Goal: Task Accomplishment & Management: Manage account settings

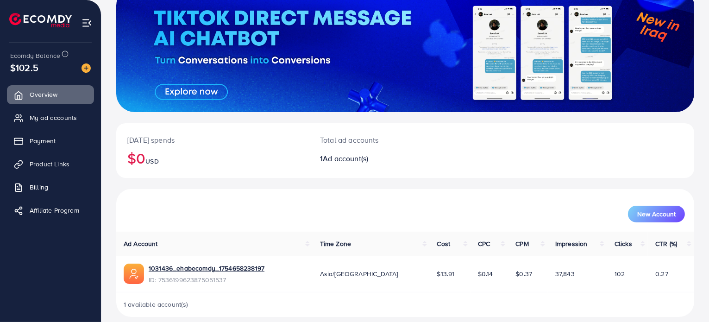
scroll to position [80, 0]
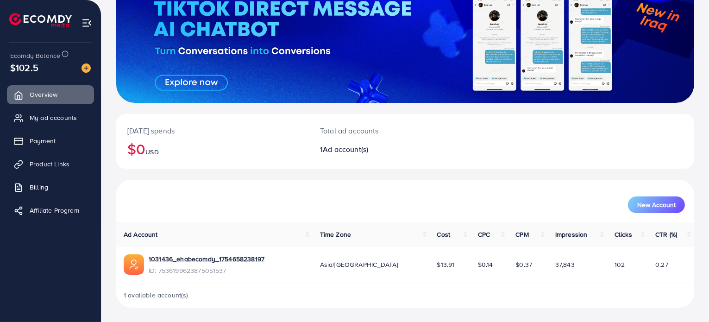
click at [57, 107] on ul "Overview My ad accounts Payment Product Links Billing Affiliate Program" at bounding box center [50, 155] width 101 height 148
click at [56, 116] on span "My ad accounts" at bounding box center [55, 117] width 47 height 9
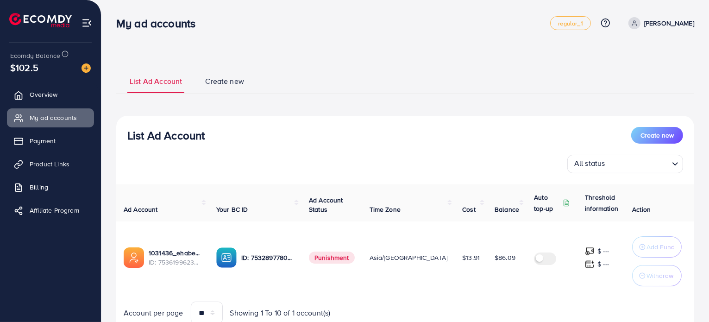
click at [634, 155] on div "All status" at bounding box center [619, 163] width 99 height 16
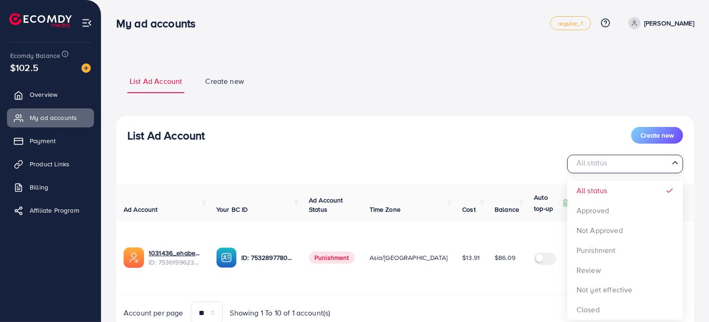
click at [479, 160] on div "All status Loading... All status Approved Not Approved Punishment Review Not ye…" at bounding box center [404, 164] width 555 height 19
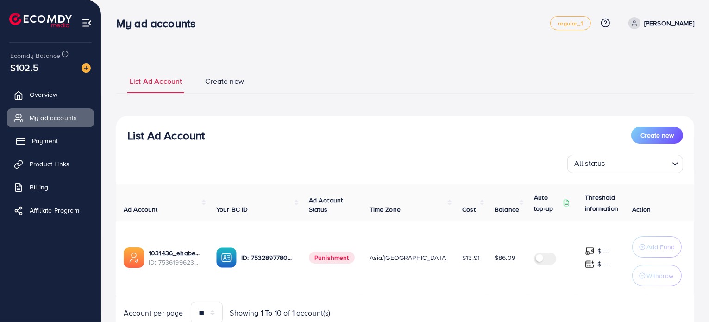
click at [60, 144] on link "Payment" at bounding box center [50, 140] width 87 height 19
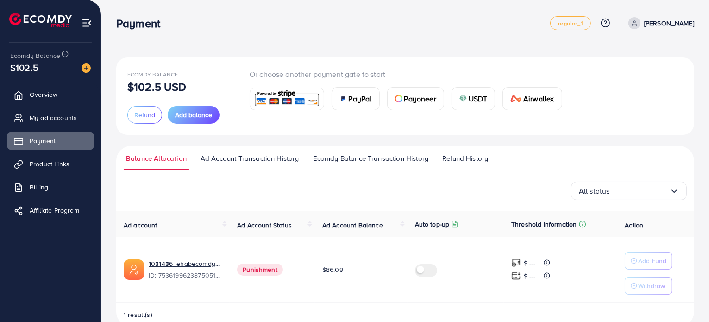
scroll to position [19, 0]
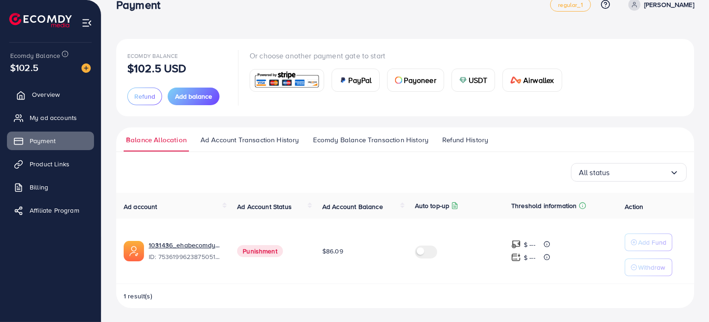
click at [47, 92] on span "Overview" at bounding box center [46, 94] width 28 height 9
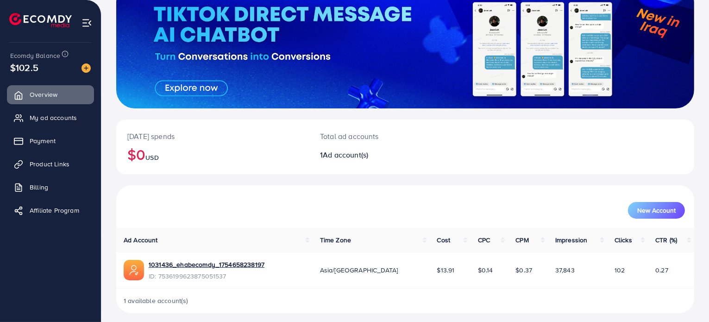
scroll to position [80, 0]
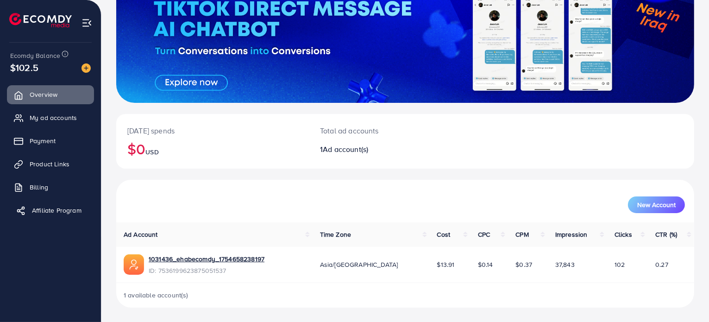
click at [47, 213] on span "Affiliate Program" at bounding box center [57, 209] width 50 height 9
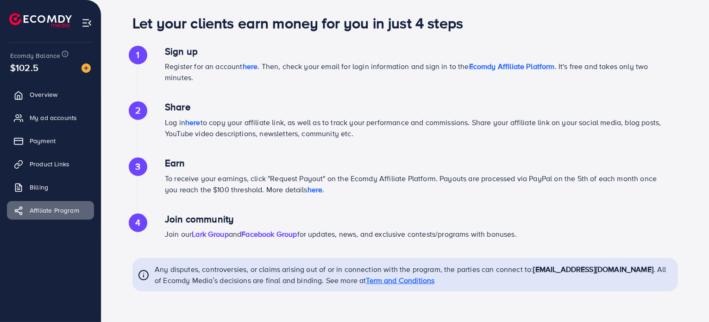
scroll to position [522, 0]
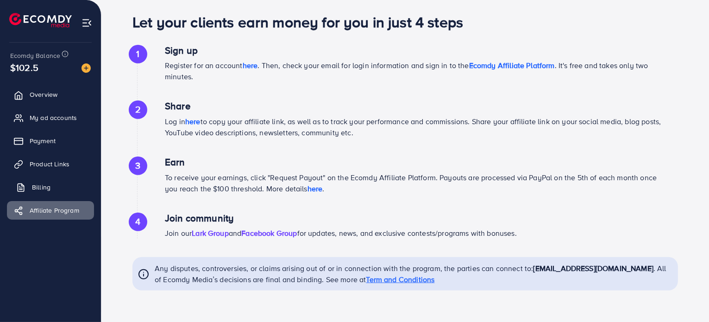
click at [37, 183] on span "Billing" at bounding box center [41, 186] width 19 height 9
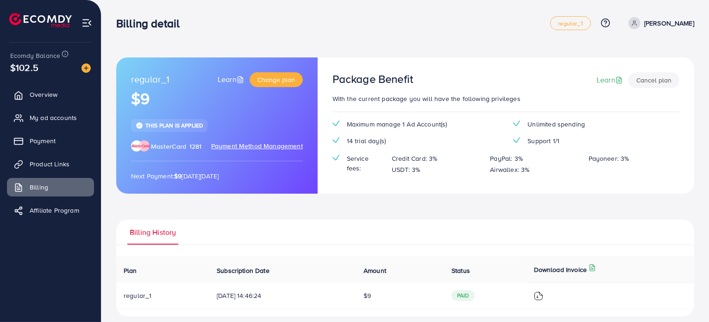
scroll to position [9, 0]
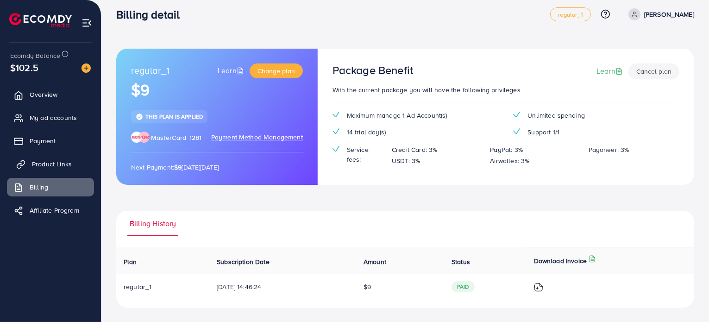
click at [56, 163] on span "Product Links" at bounding box center [52, 163] width 40 height 9
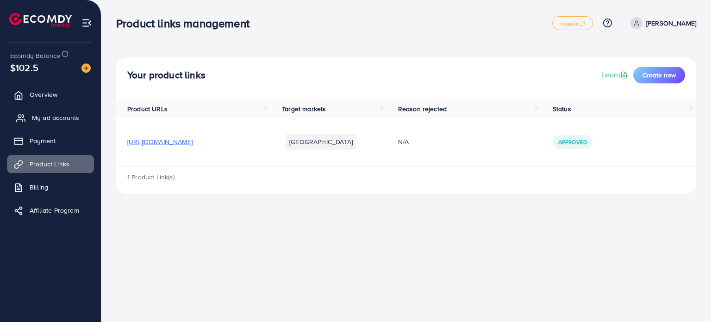
click at [53, 124] on link "My ad accounts" at bounding box center [50, 117] width 87 height 19
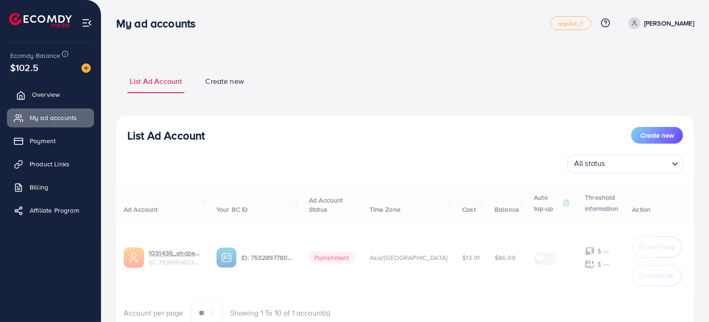
click at [51, 100] on link "Overview" at bounding box center [50, 94] width 87 height 19
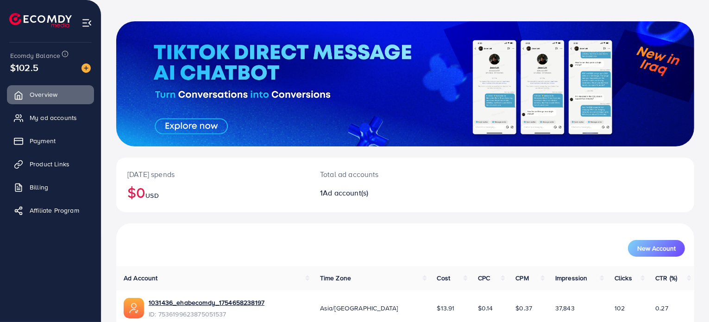
scroll to position [80, 0]
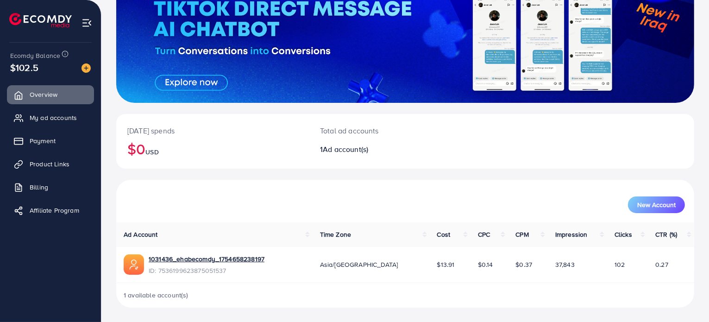
click at [410, 179] on div "[DATE] spends $0 USD Total ad accounts 1 Ad account(s)" at bounding box center [405, 147] width 578 height 66
click at [423, 213] on div "New Account" at bounding box center [405, 201] width 578 height 43
click at [50, 123] on link "My ad accounts" at bounding box center [50, 117] width 87 height 19
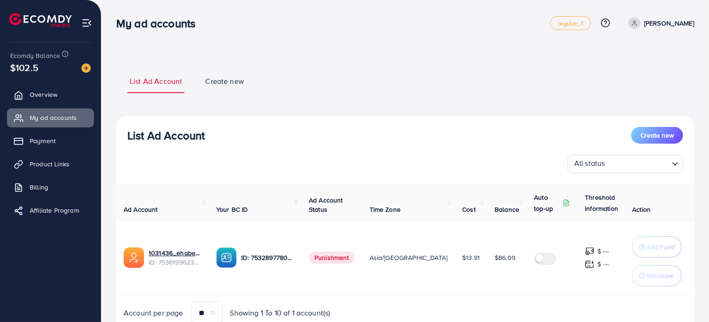
scroll to position [38, 0]
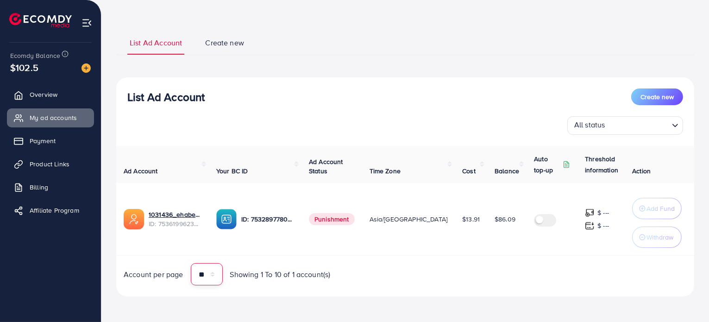
click at [202, 250] on select "** ** ** ***" at bounding box center [207, 274] width 32 height 22
click at [167, 250] on span "Account per page" at bounding box center [154, 274] width 60 height 11
click at [209, 250] on select "** ** ** ***" at bounding box center [207, 274] width 32 height 22
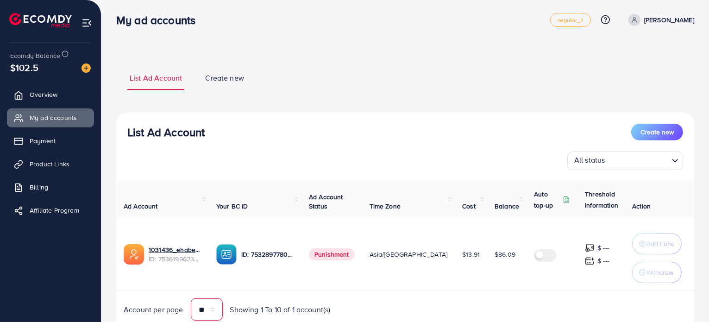
scroll to position [0, 0]
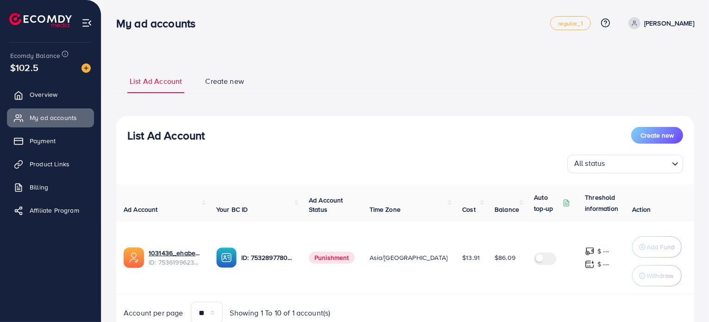
click at [634, 167] on input "Search for option" at bounding box center [638, 164] width 60 height 14
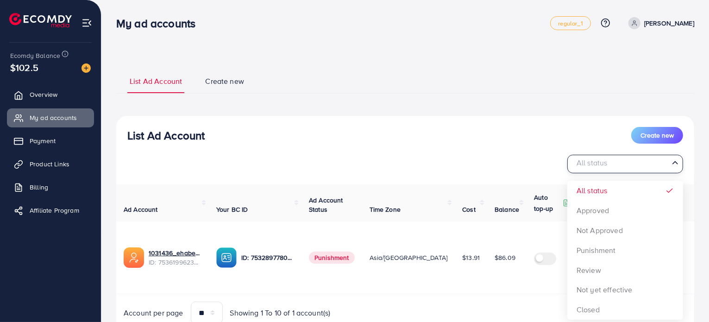
click at [479, 147] on div "List Ad Account Create new All status Loading... All status Approved Not Approv…" at bounding box center [405, 150] width 578 height 46
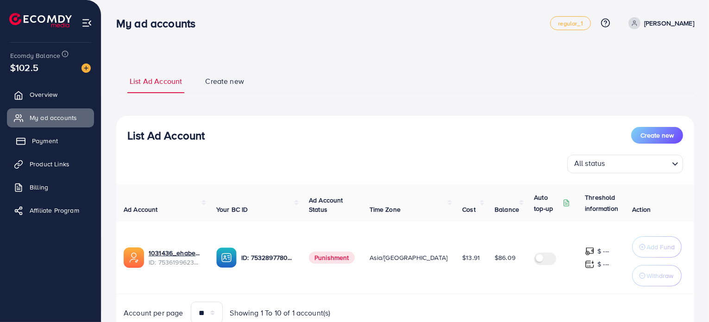
click at [45, 144] on span "Payment" at bounding box center [45, 140] width 26 height 9
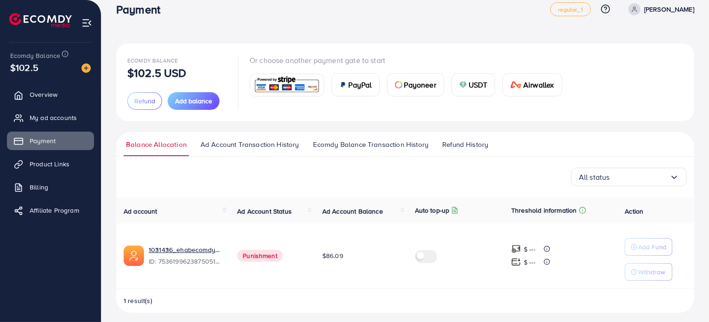
scroll to position [19, 0]
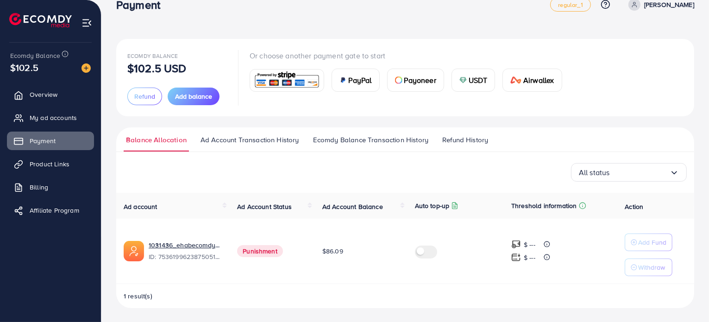
click at [423, 250] on label at bounding box center [428, 250] width 26 height 11
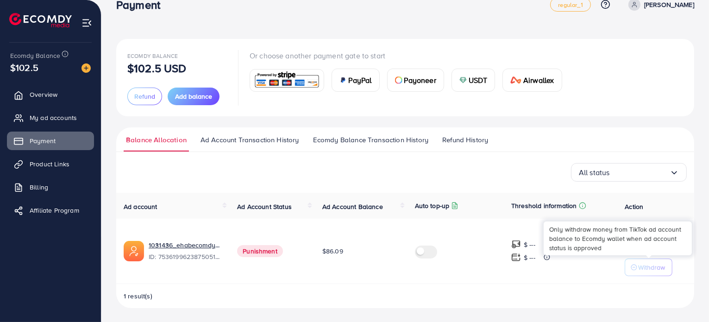
click at [634, 244] on div "Only withdraw money from TikTok ad account balance to Ecomdy wallet when ad acc…" at bounding box center [617, 237] width 148 height 33
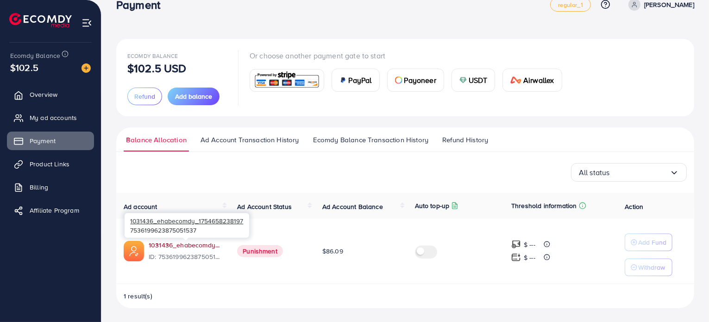
click at [172, 242] on link "1031436_ehabecomdy_1754658238197" at bounding box center [186, 244] width 74 height 9
